Goal: Check status: Check status

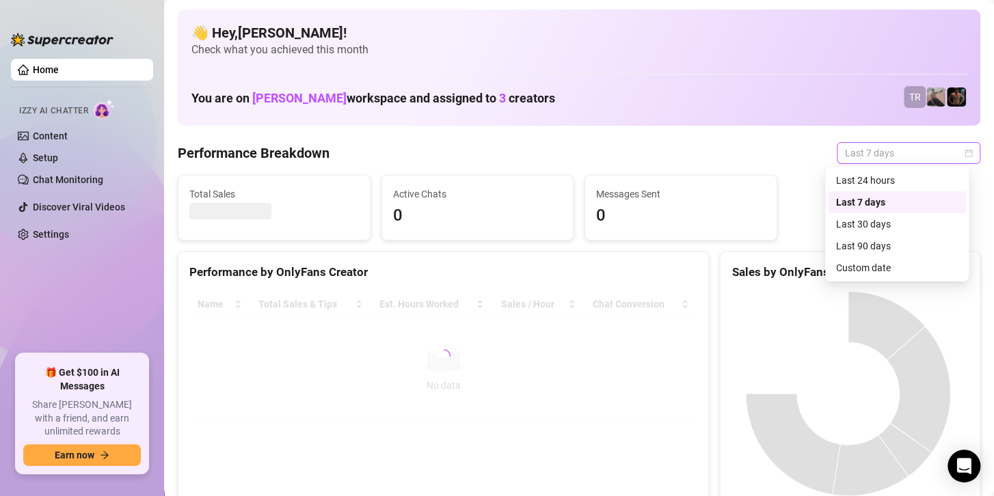
click at [863, 153] on span "Last 7 days" at bounding box center [908, 153] width 127 height 20
click at [846, 270] on div "Custom date" at bounding box center [897, 267] width 122 height 15
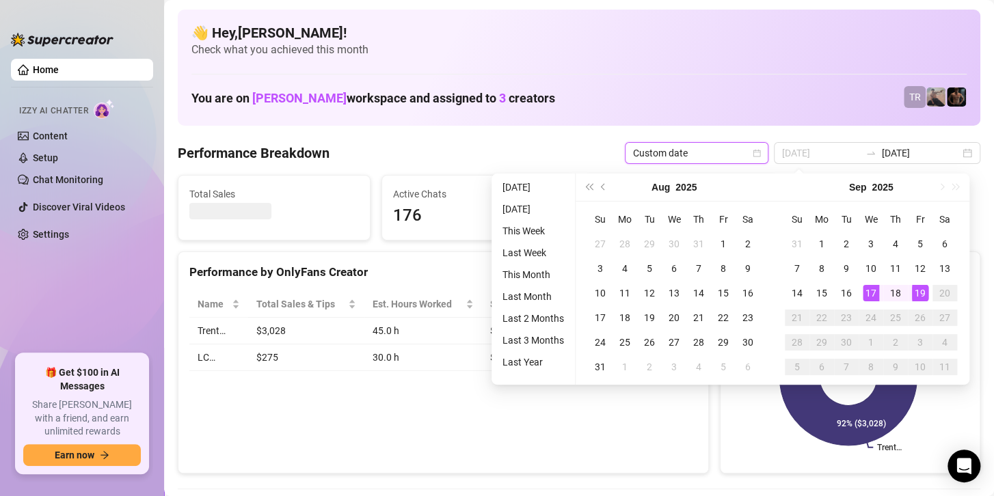
type input "[DATE]"
click at [918, 292] on div "19" at bounding box center [920, 293] width 16 height 16
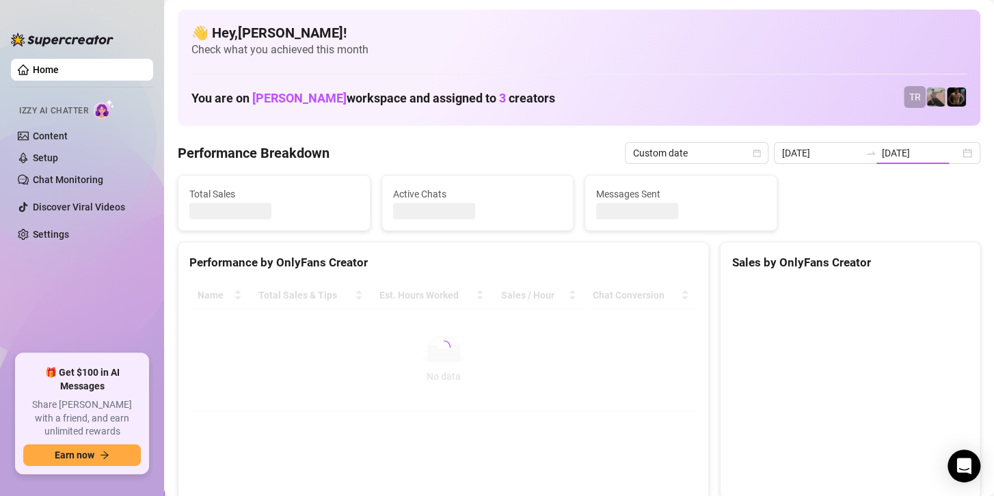
type input "[DATE]"
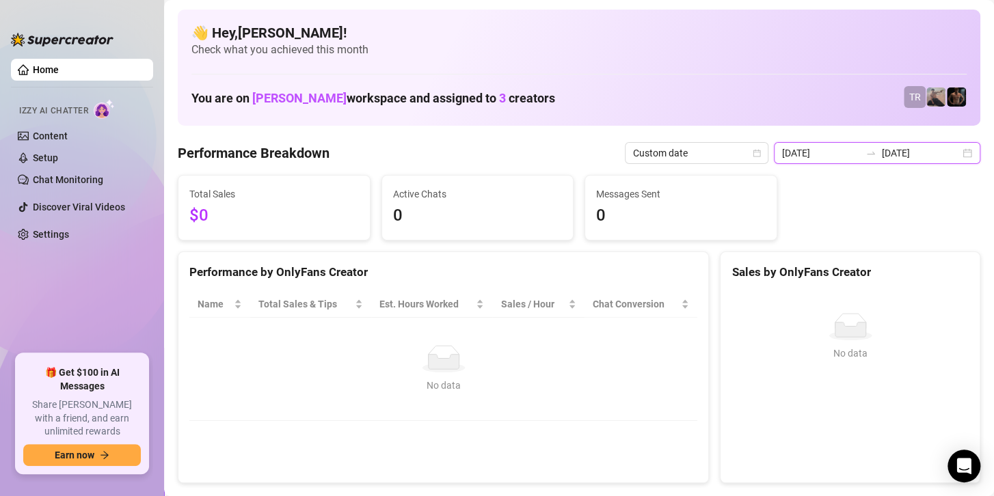
click at [844, 146] on input "[DATE]" at bounding box center [821, 153] width 78 height 15
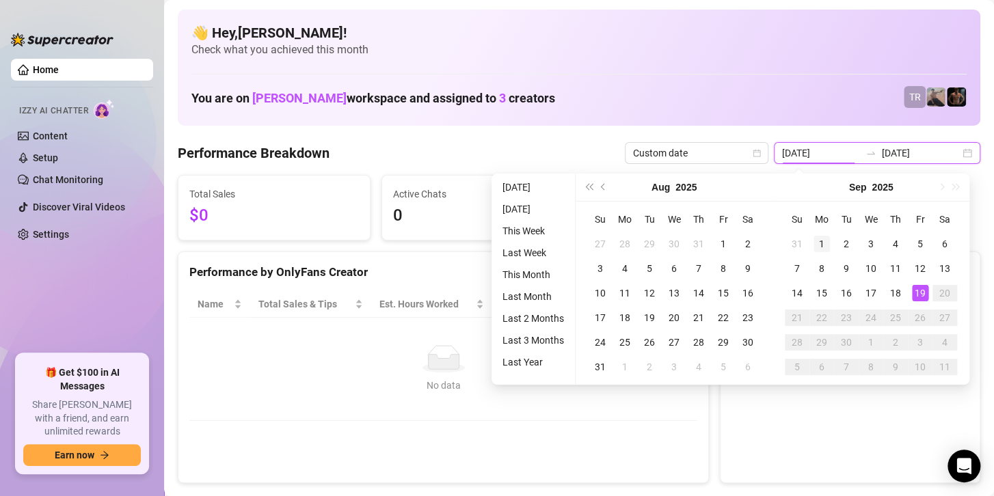
type input "[DATE]"
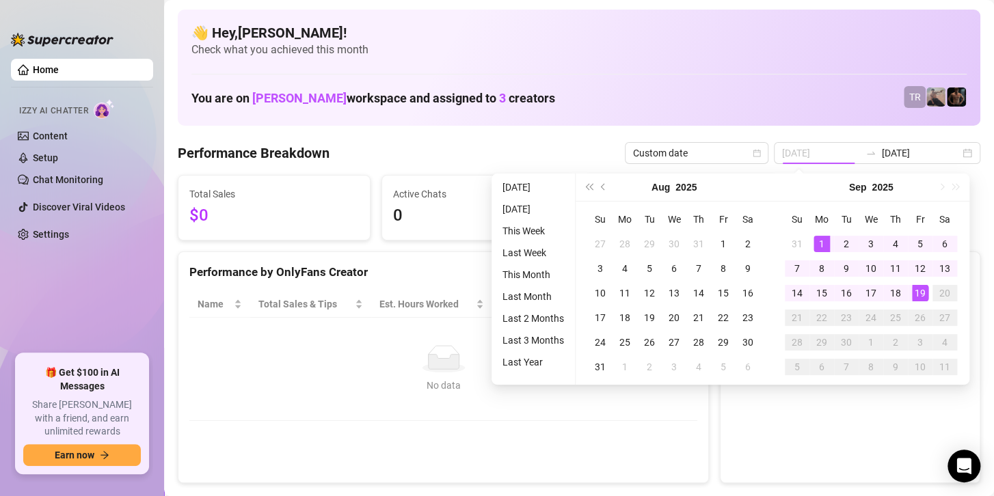
click at [819, 238] on div "1" at bounding box center [821, 244] width 16 height 16
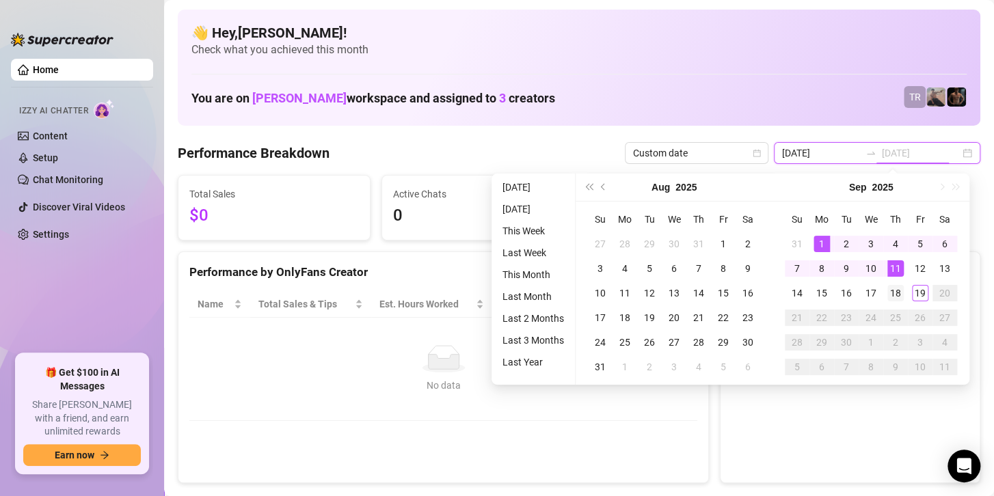
type input "[DATE]"
click at [896, 285] on div "18" at bounding box center [895, 293] width 16 height 16
click at [896, 284] on div "No data No data" at bounding box center [849, 381] width 259 height 202
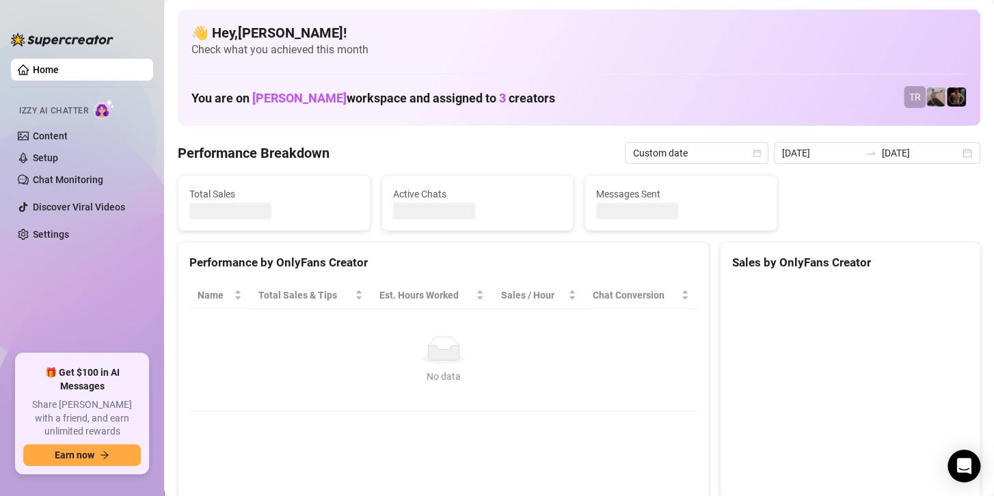
type input "[DATE]"
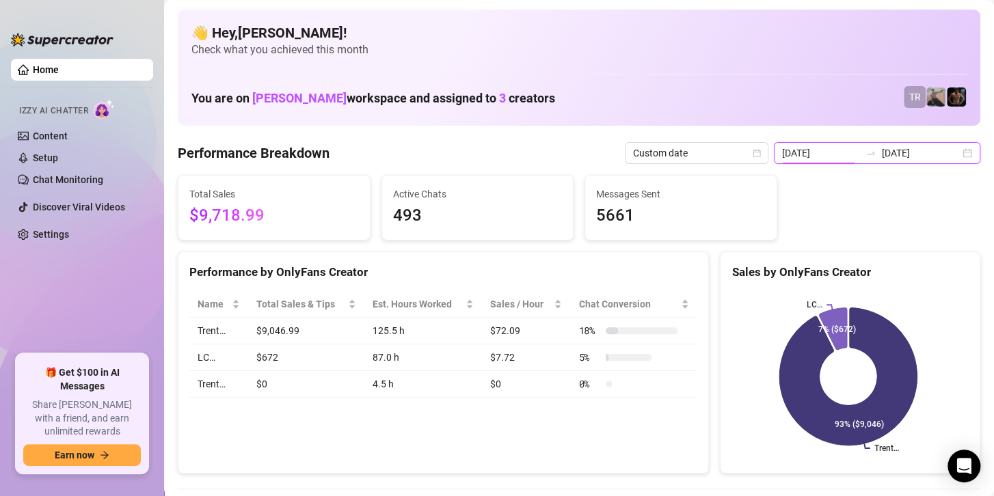
click at [827, 152] on input "[DATE]" at bounding box center [821, 153] width 78 height 15
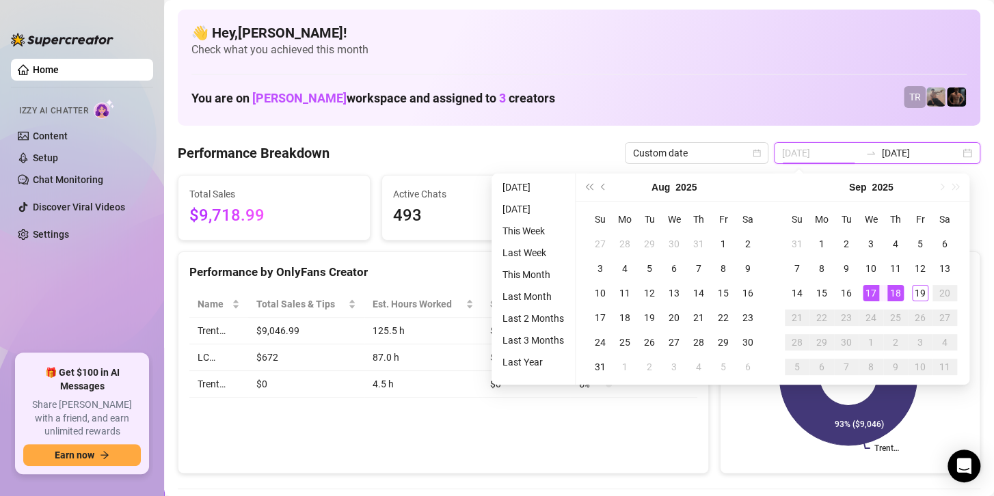
type input "[DATE]"
click at [890, 292] on div "18" at bounding box center [895, 293] width 16 height 16
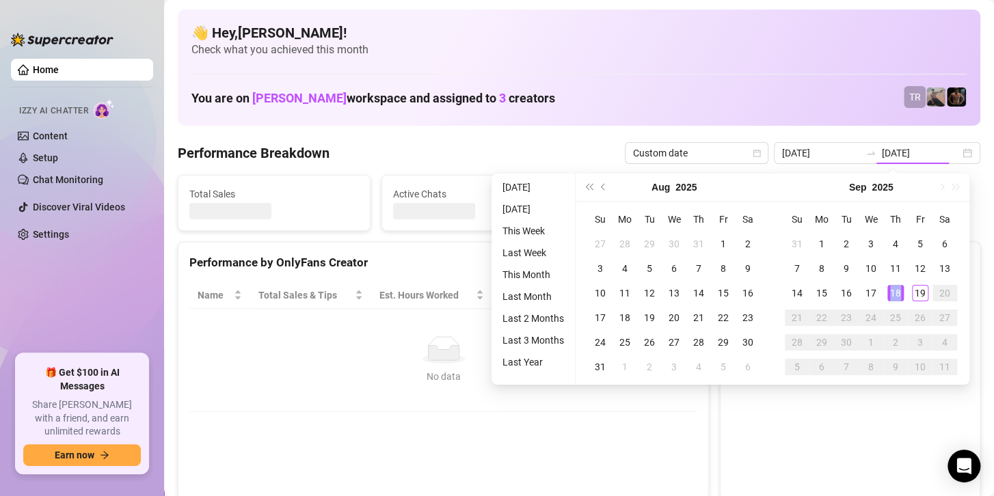
type input "[DATE]"
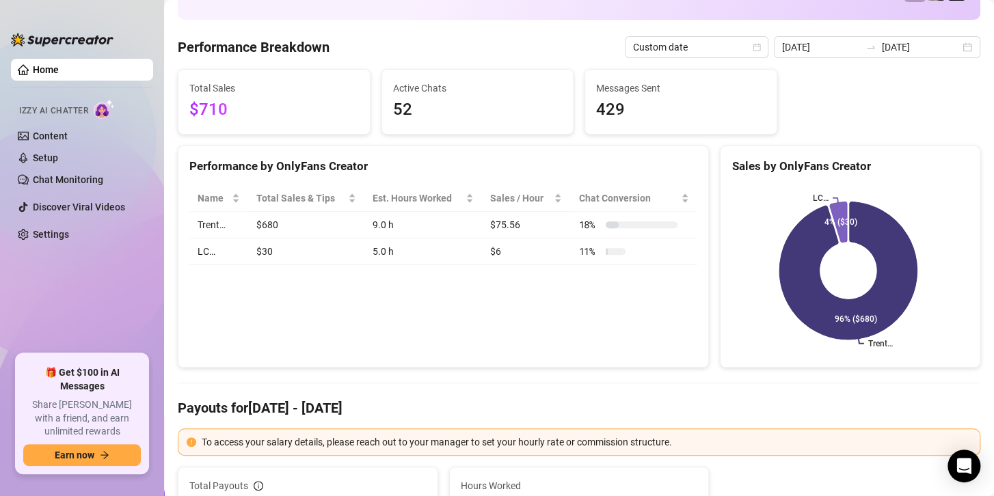
scroll to position [137, 0]
